Goal: Task Accomplishment & Management: Use online tool/utility

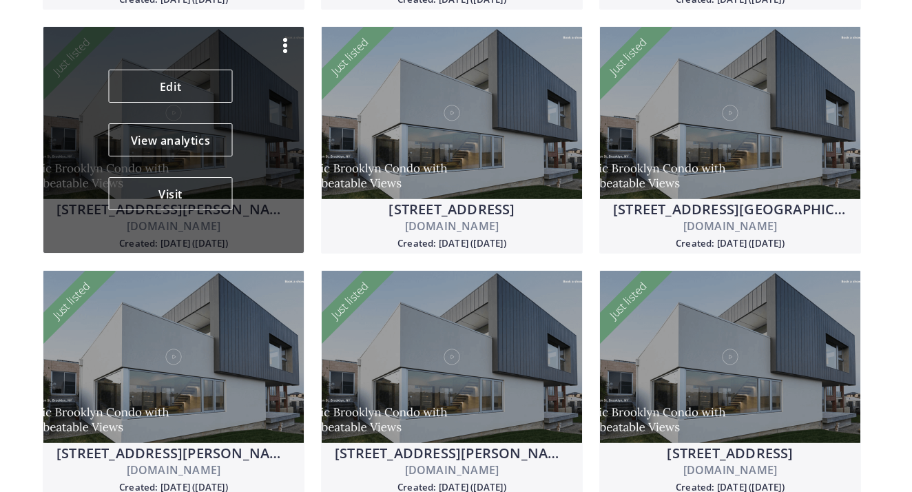
scroll to position [1085, 0]
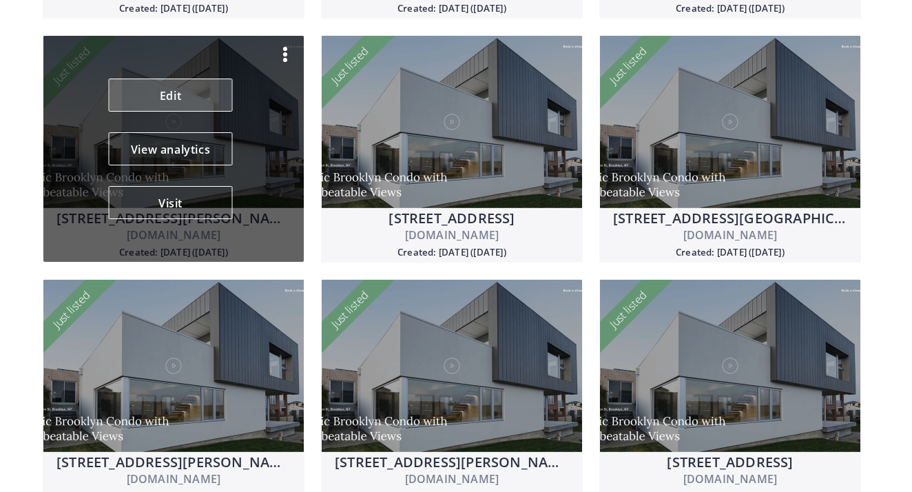
click at [165, 107] on link "Edit" at bounding box center [171, 95] width 124 height 33
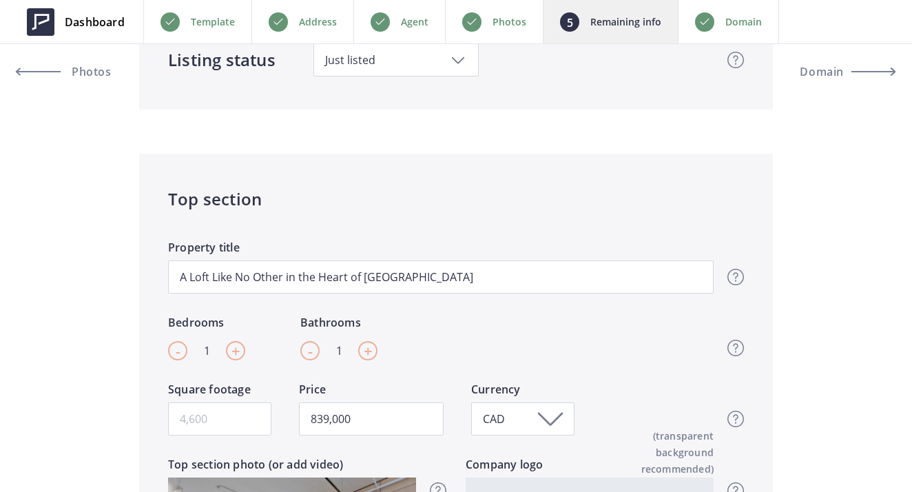
scroll to position [391, 0]
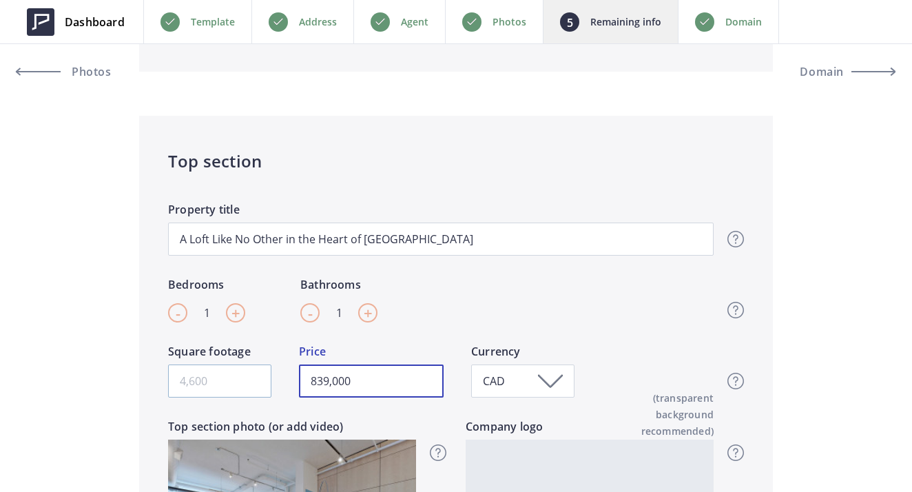
drag, startPoint x: 389, startPoint y: 381, endPoint x: 244, endPoint y: 379, distance: 145.3
click at [244, 379] on div "Square footage 839,000 Price CAD Currency Top section - Square footage & Price …" at bounding box center [440, 380] width 545 height 75
type input "819,900"
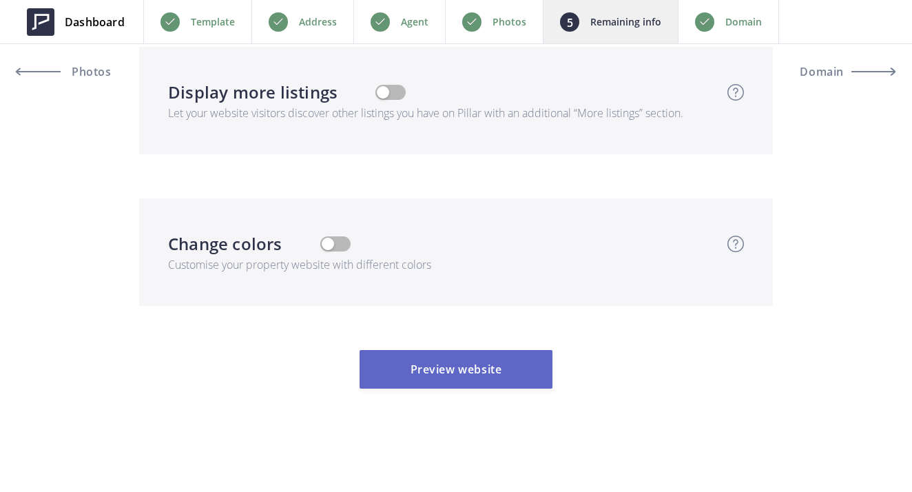
scroll to position [3666, 0]
click at [455, 377] on button "Preview website" at bounding box center [455, 369] width 193 height 39
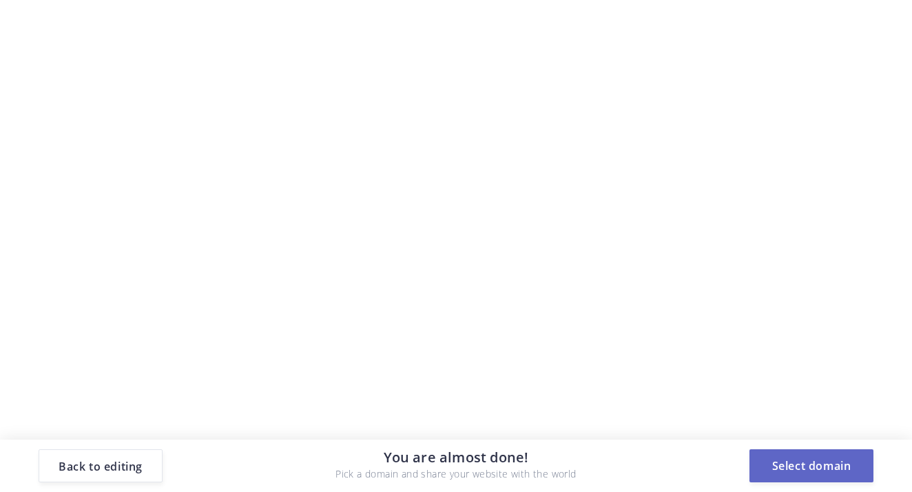
click at [806, 465] on button "Select domain" at bounding box center [811, 465] width 124 height 33
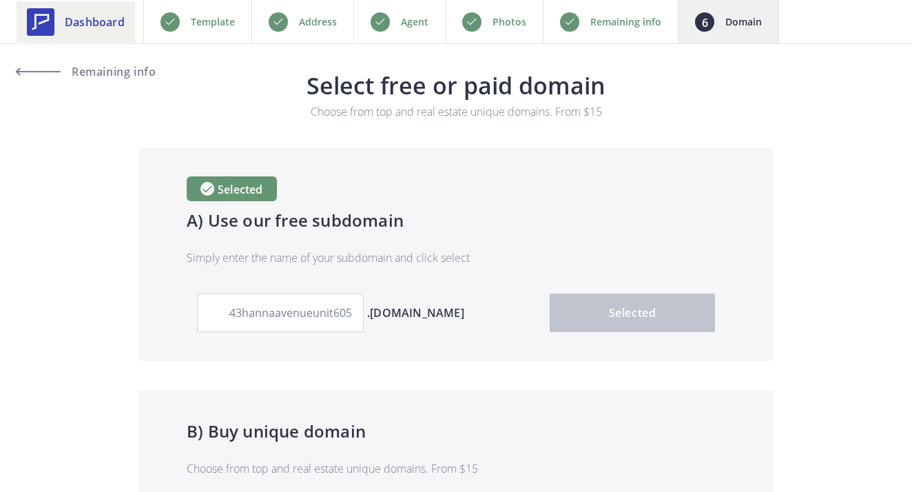
click at [98, 19] on span "Dashboard" at bounding box center [95, 22] width 60 height 17
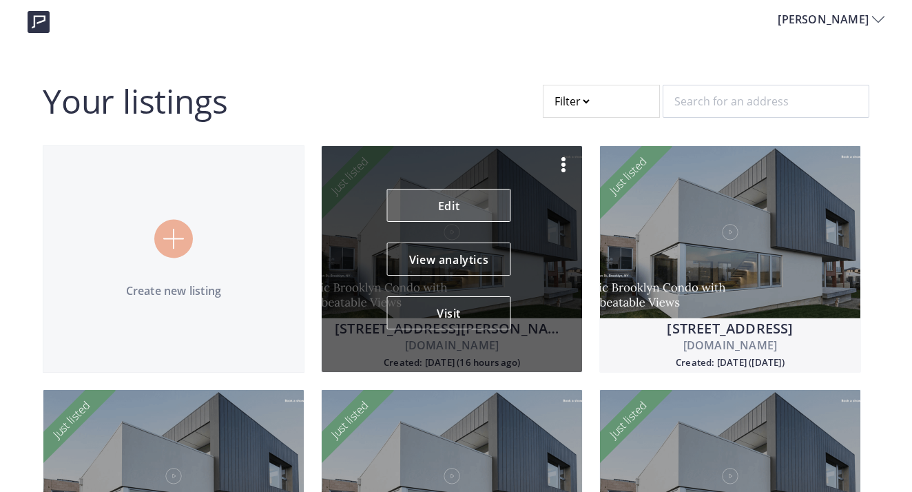
click at [431, 205] on link "Edit" at bounding box center [449, 205] width 124 height 33
